Goal: Obtain resource: Download file/media

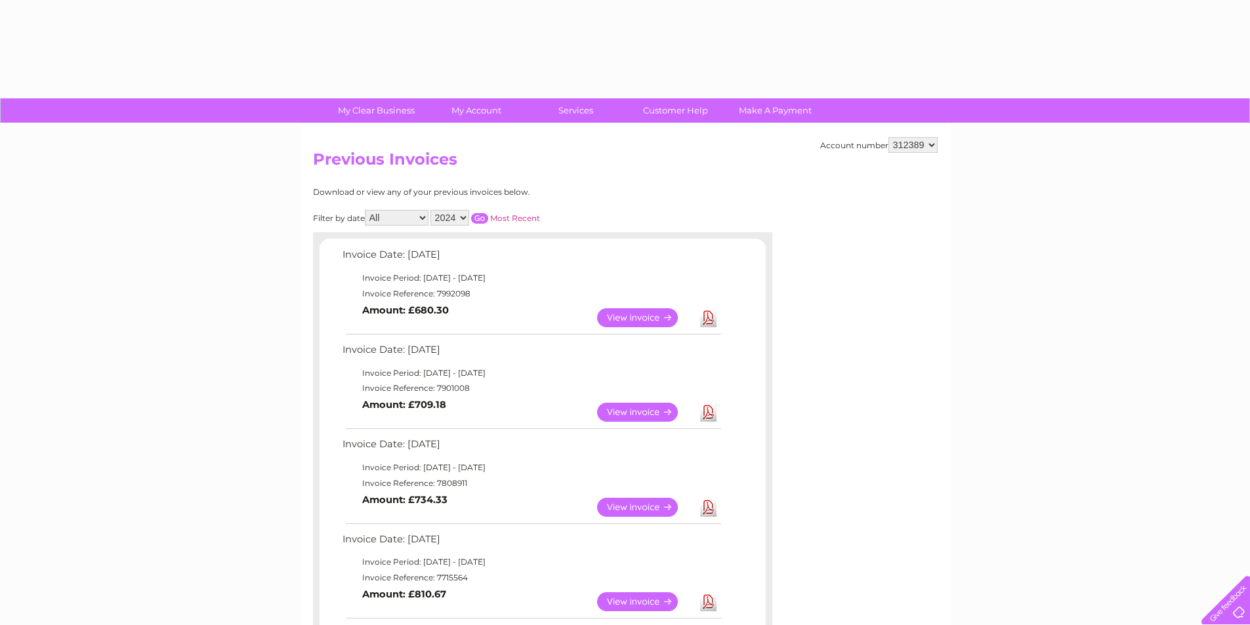
select select "2024"
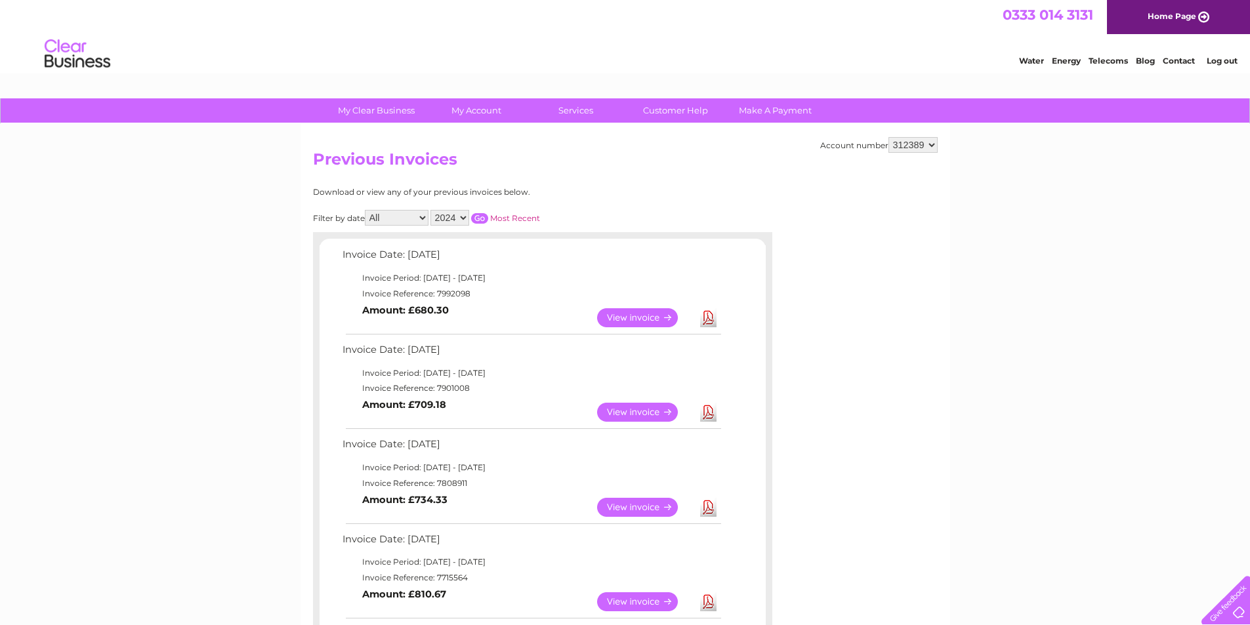
click at [475, 216] on input "button" at bounding box center [479, 218] width 17 height 10
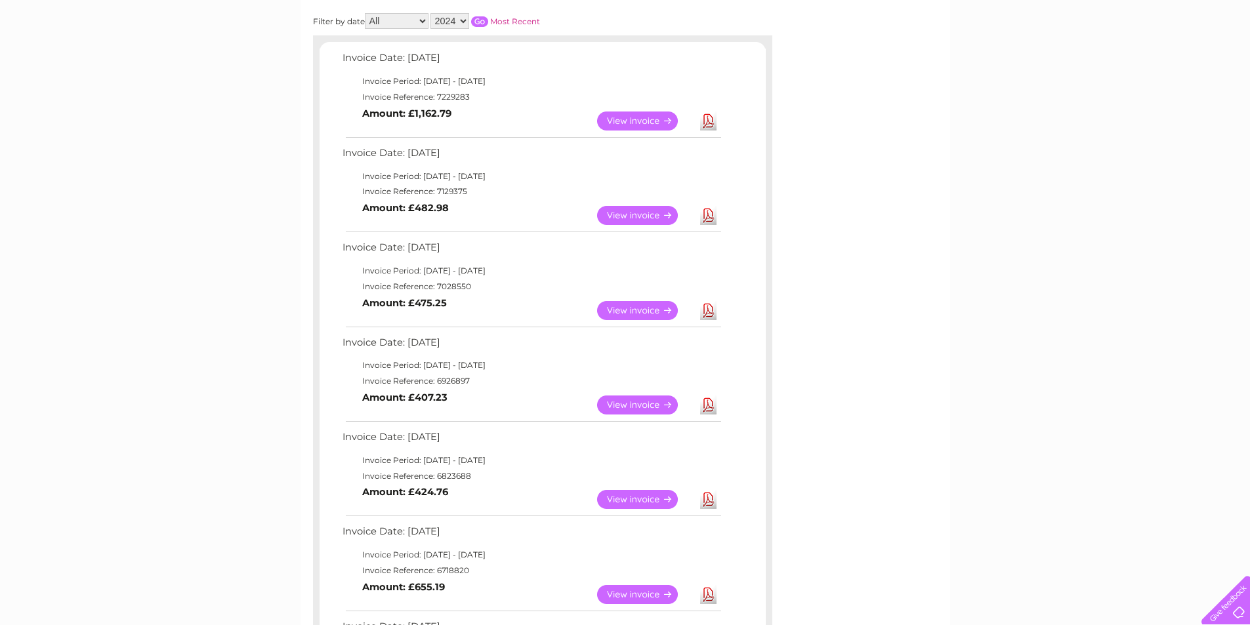
scroll to position [328, 0]
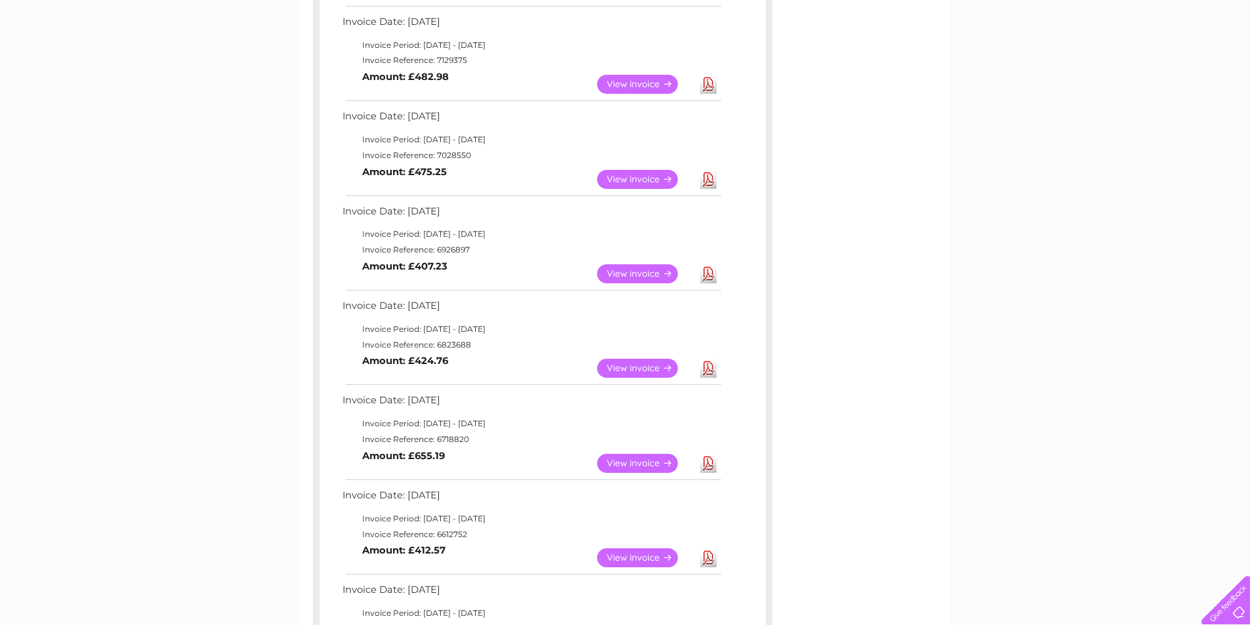
click at [651, 361] on link "View" at bounding box center [645, 368] width 96 height 19
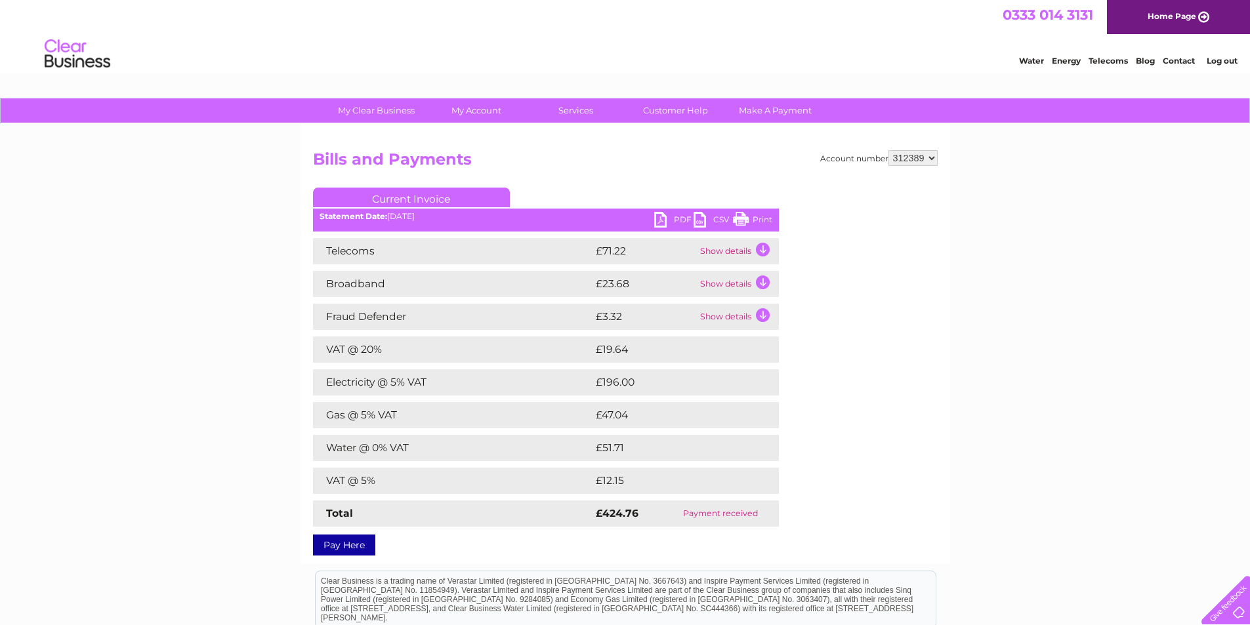
click at [657, 227] on link "PDF" at bounding box center [673, 221] width 39 height 19
